Goal: Navigation & Orientation: Find specific page/section

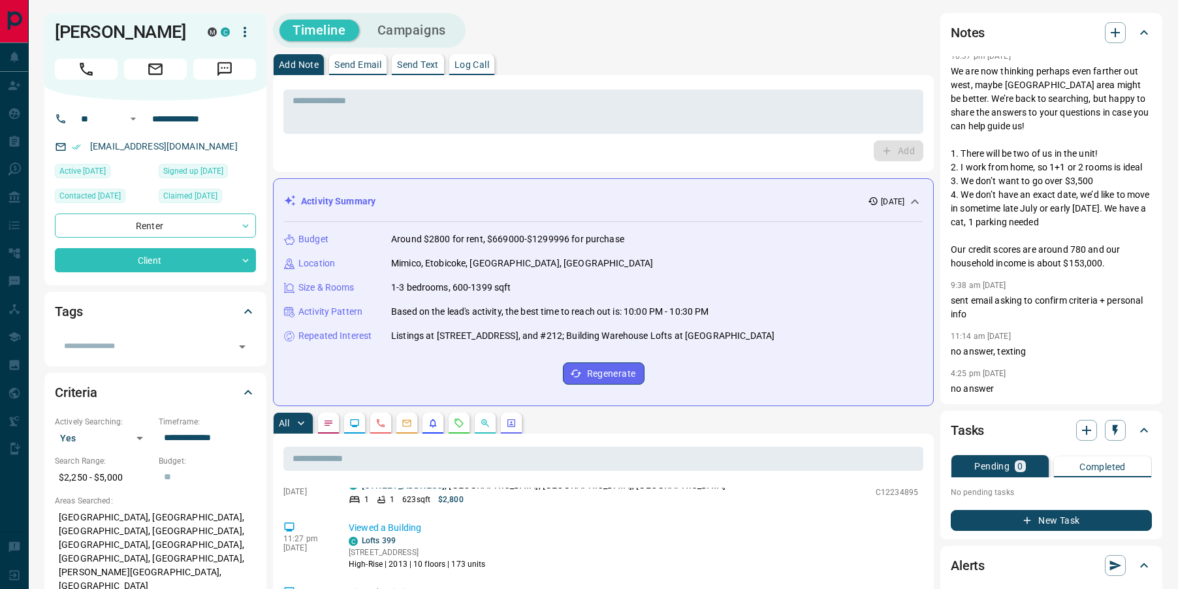
click at [369, 60] on p "Send Email" at bounding box center [357, 64] width 47 height 9
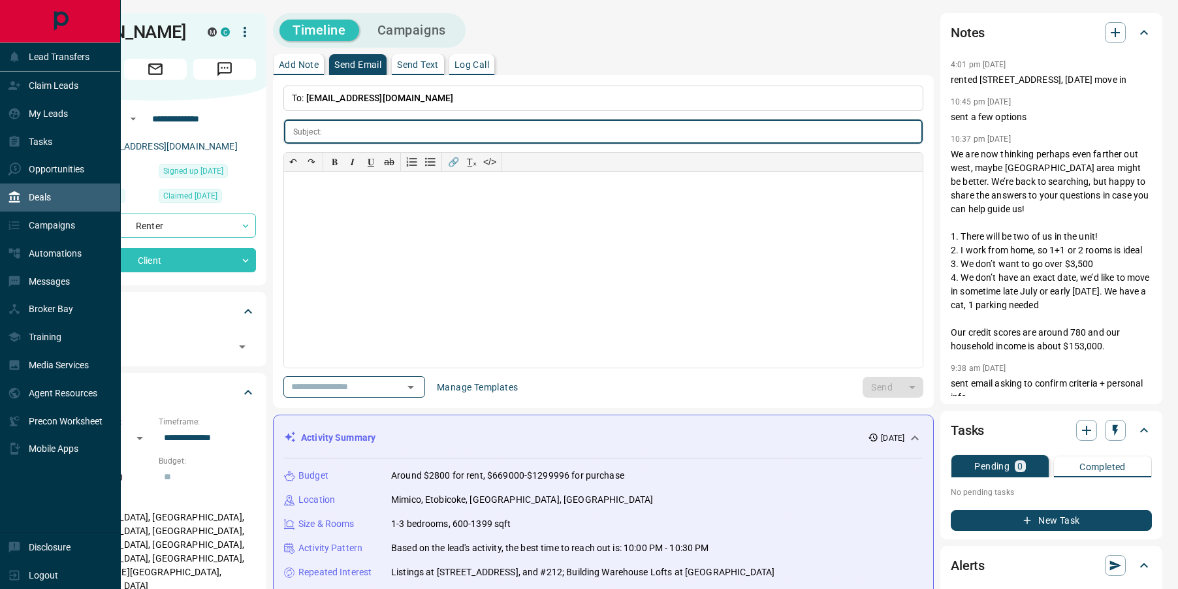
click at [63, 199] on div "Deals" at bounding box center [60, 197] width 121 height 28
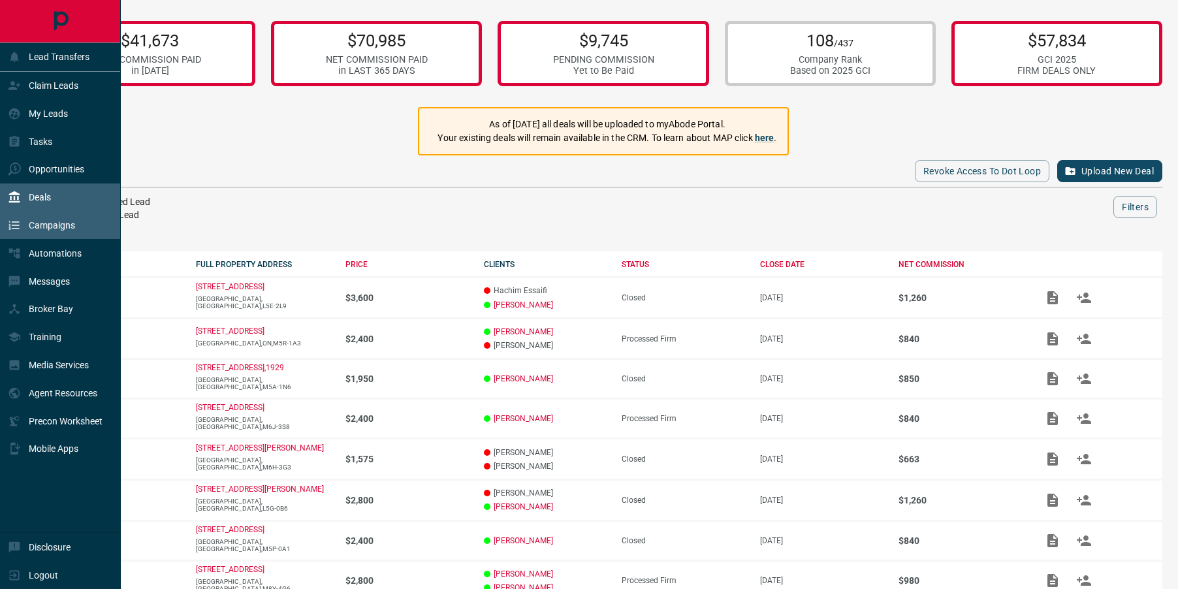
click at [24, 221] on div "Campaigns" at bounding box center [41, 226] width 67 height 22
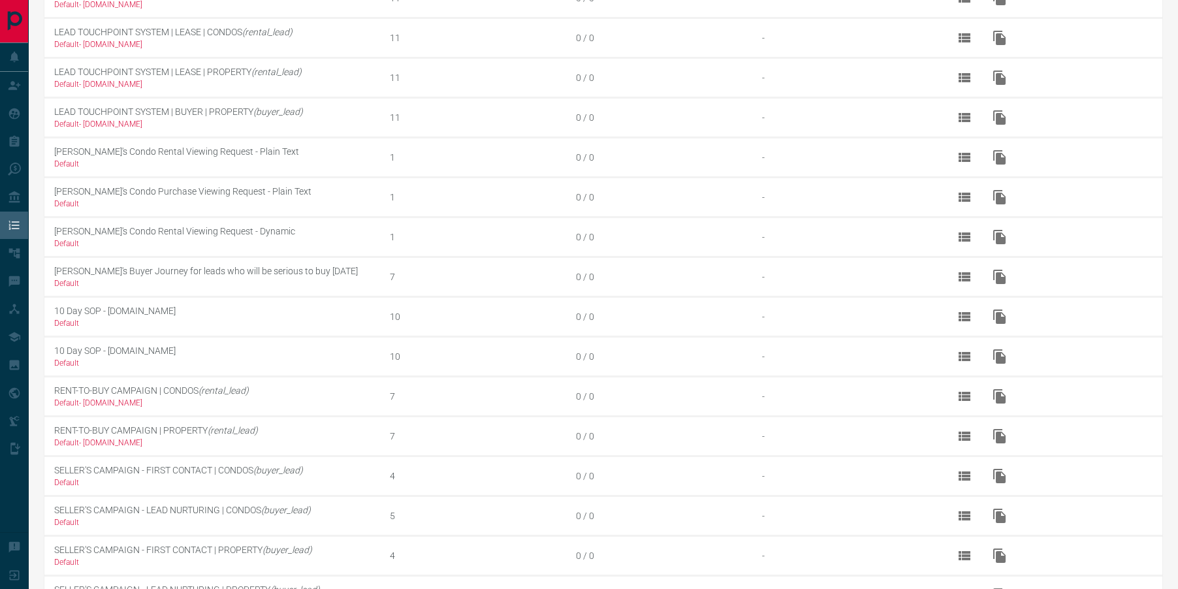
scroll to position [409, 0]
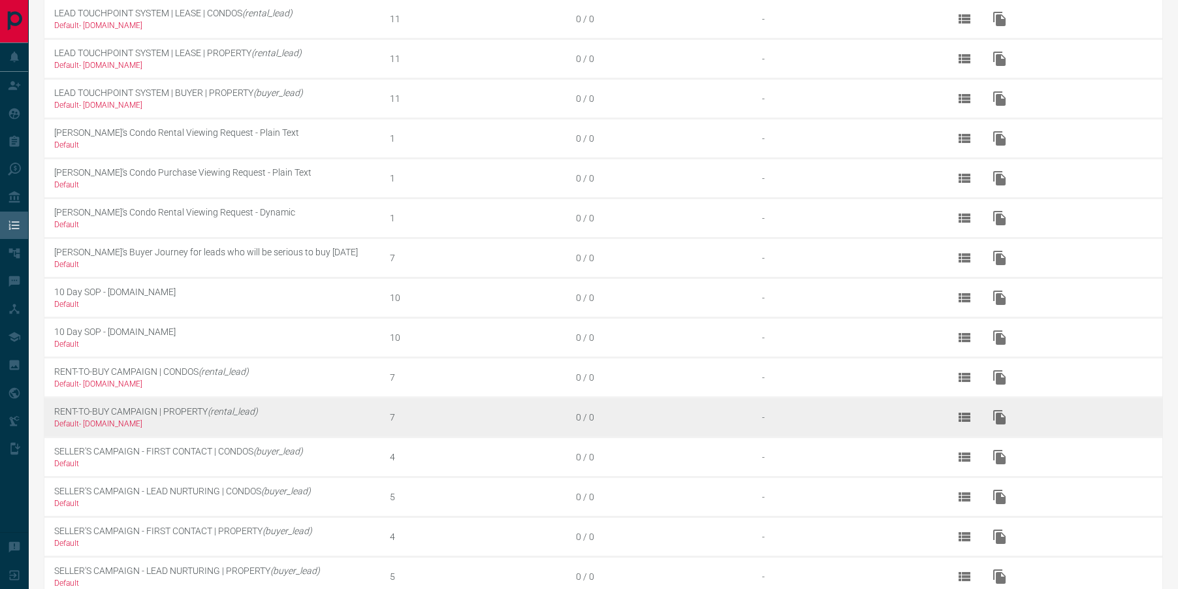
click at [321, 415] on td "RENT-TO-BUY CAMPAIGN | PROPERTY (rental_lead) Default - [DOMAIN_NAME]" at bounding box center [212, 417] width 336 height 40
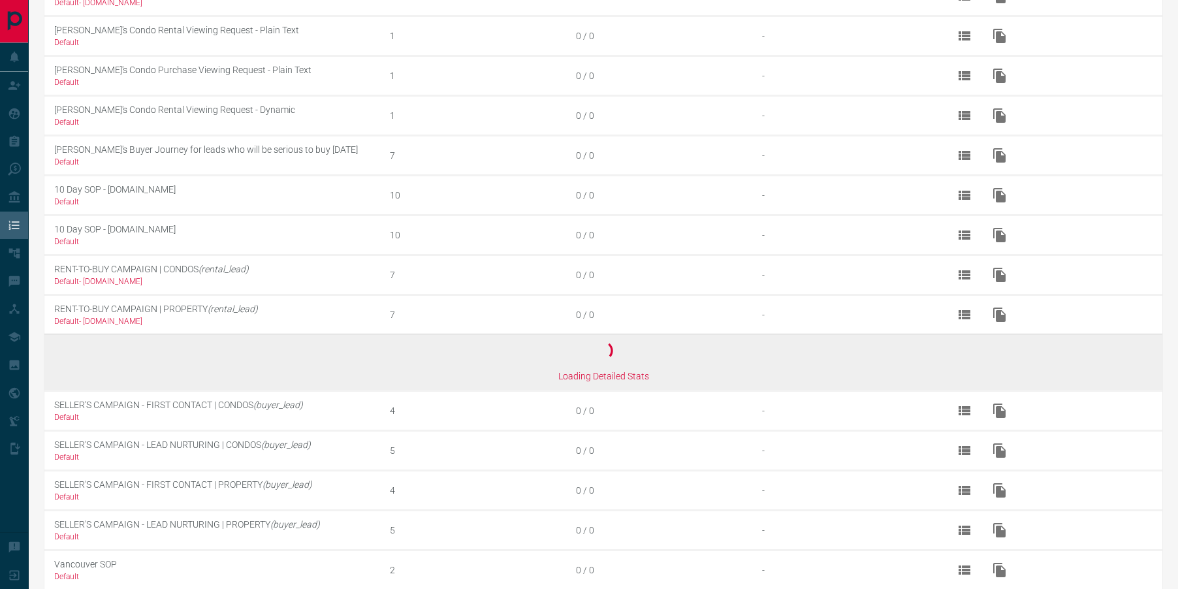
scroll to position [510, 0]
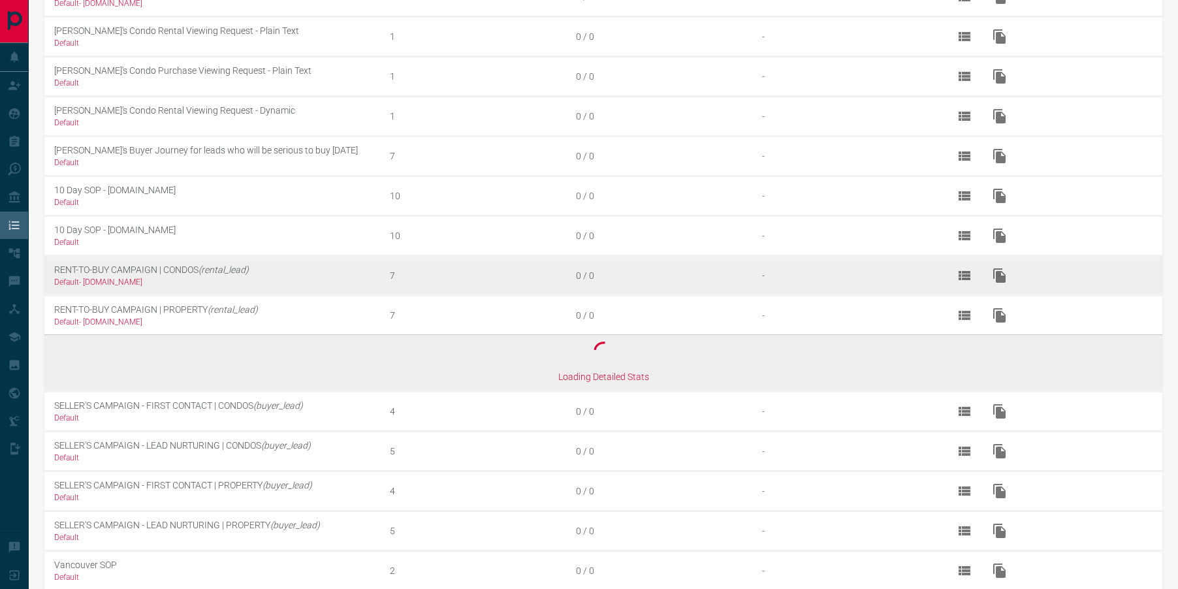
click at [801, 286] on td "-" at bounding box center [845, 275] width 186 height 40
